Goal: Transaction & Acquisition: Purchase product/service

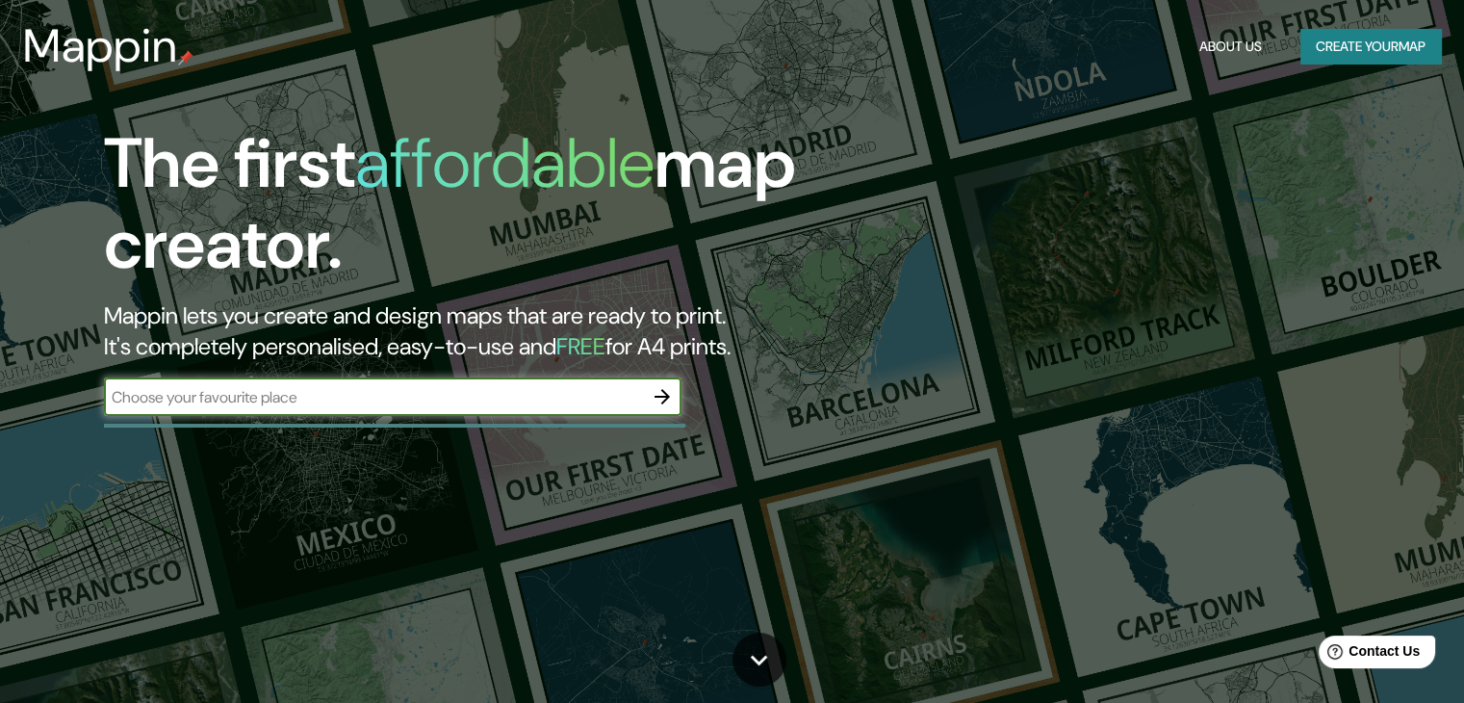
click at [542, 400] on input "text" at bounding box center [373, 397] width 539 height 22
type input "[GEOGRAPHIC_DATA]"
click at [665, 392] on icon "button" at bounding box center [661, 396] width 15 height 15
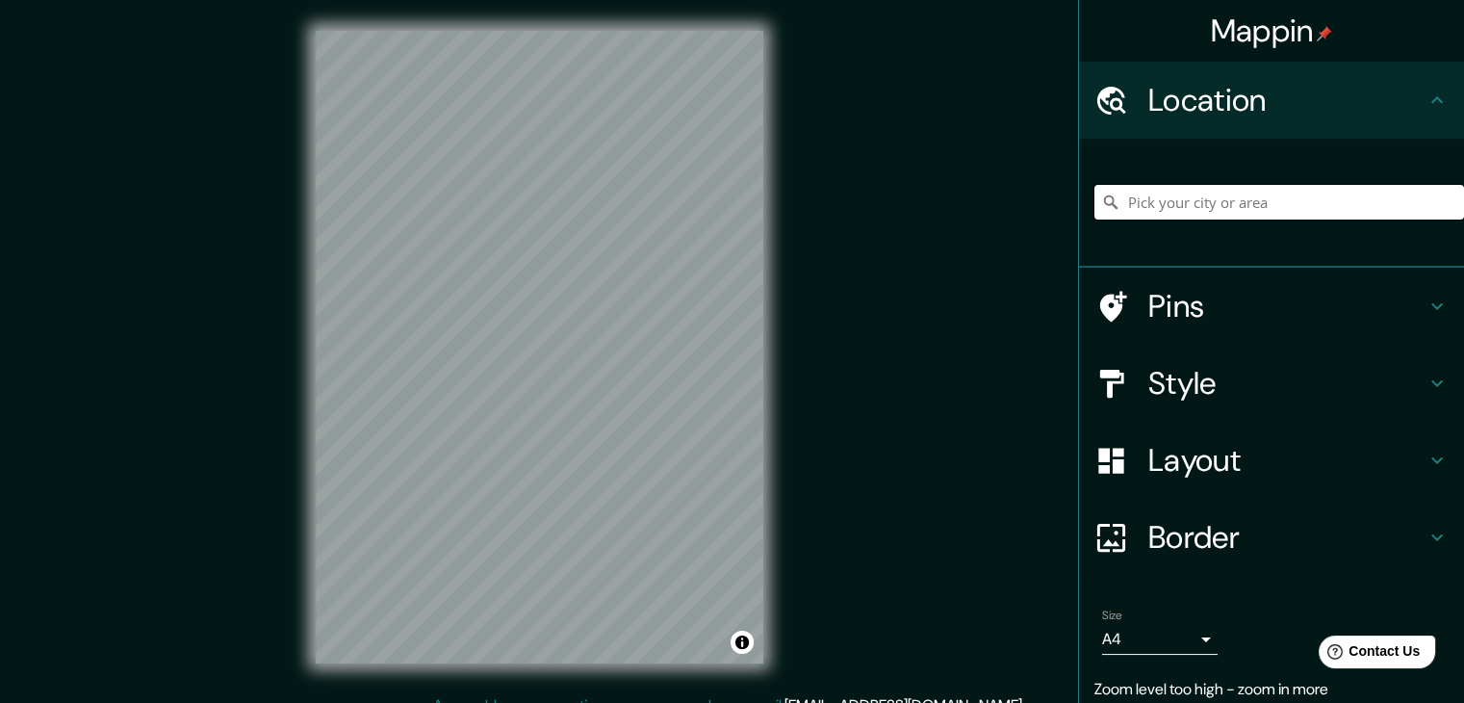
click at [1144, 200] on input "Pick your city or area" at bounding box center [1279, 202] width 370 height 35
type input "[GEOGRAPHIC_DATA], [GEOGRAPHIC_DATA], [GEOGRAPHIC_DATA]"
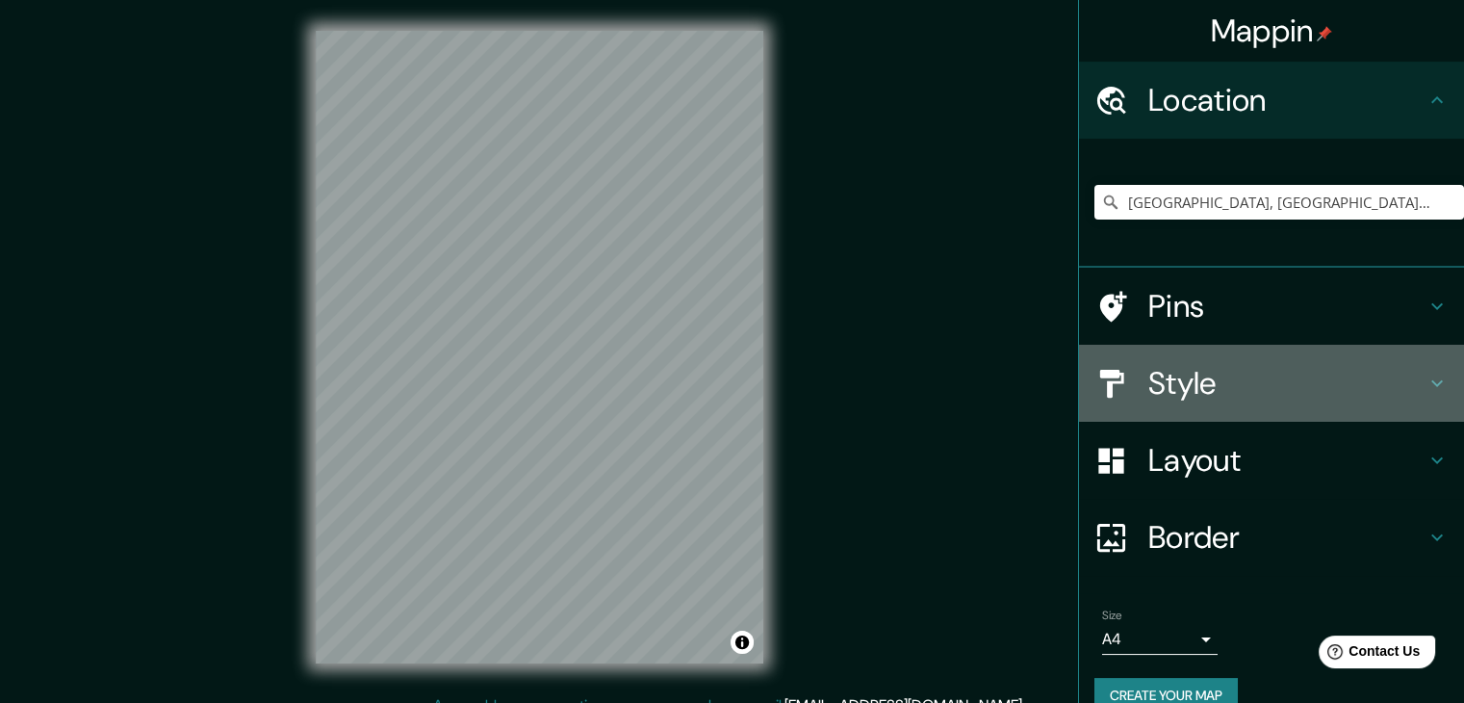
click at [1330, 364] on h4 "Style" at bounding box center [1286, 383] width 277 height 38
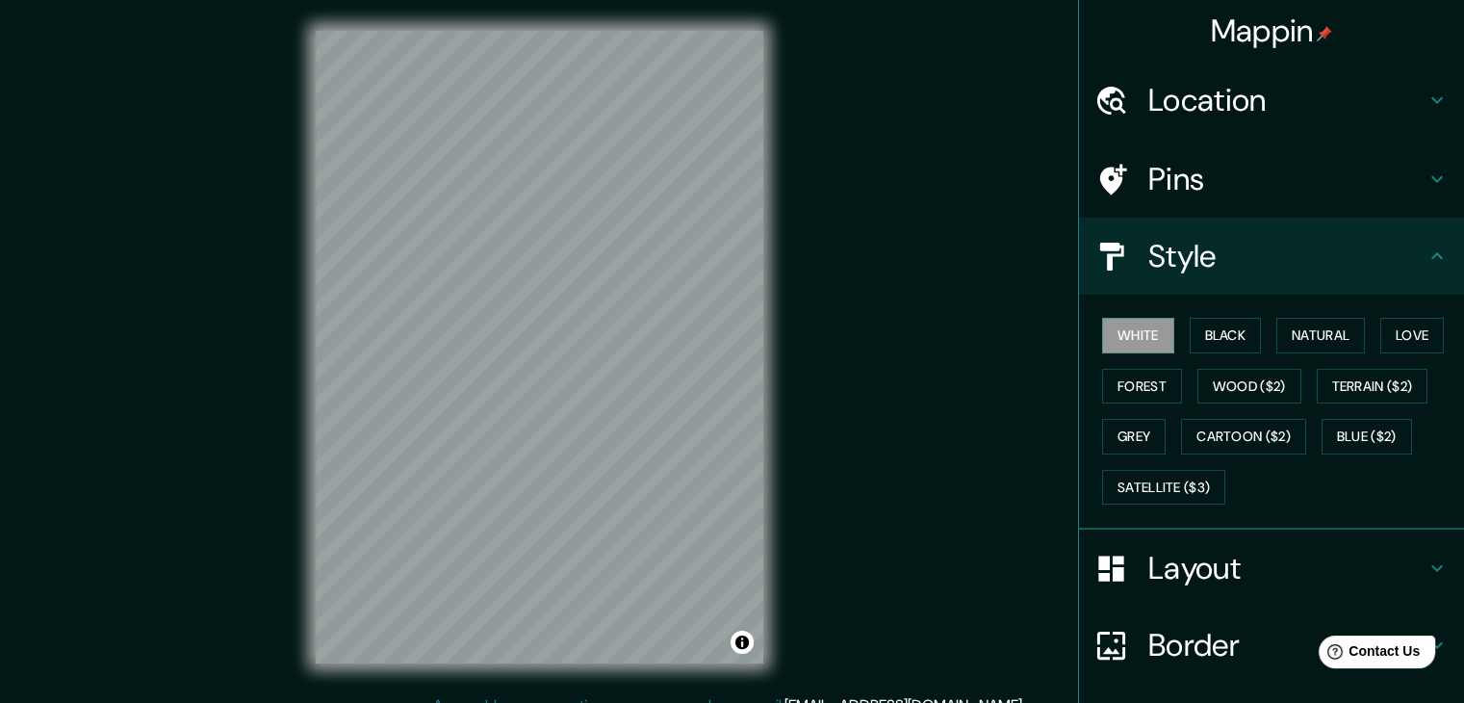
click at [1192, 574] on h4 "Layout" at bounding box center [1286, 568] width 277 height 38
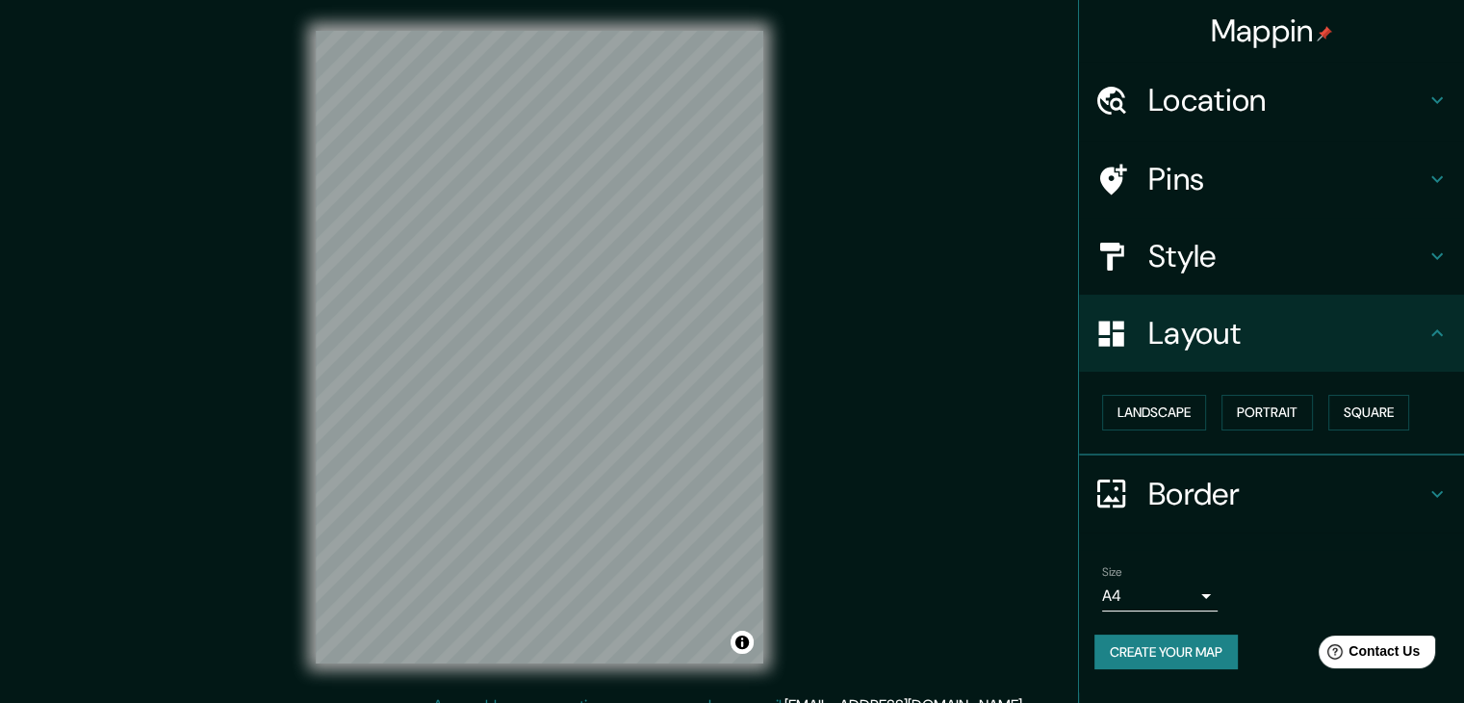
click at [1413, 255] on h4 "Style" at bounding box center [1286, 256] width 277 height 38
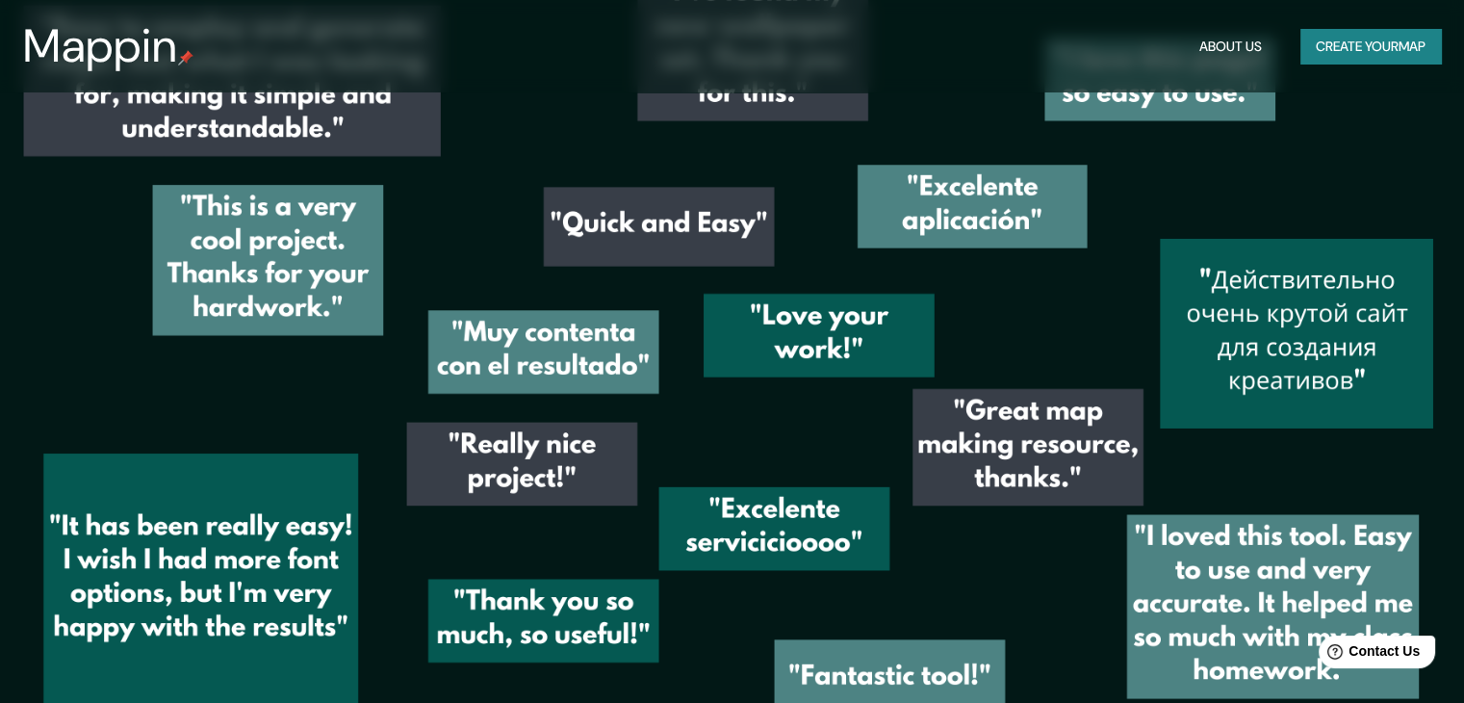
scroll to position [2695, 0]
